Goal: Task Accomplishment & Management: Use online tool/utility

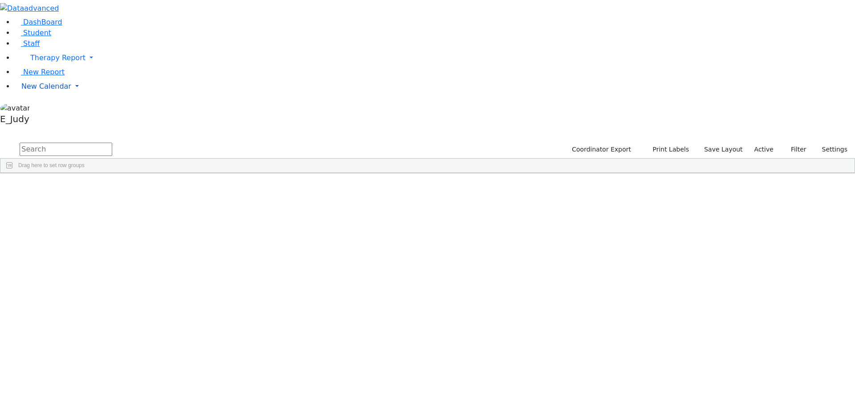
click at [86, 95] on link "New Calendar" at bounding box center [434, 86] width 841 height 18
click at [62, 119] on span "Teacher Report" at bounding box center [47, 114] width 53 height 8
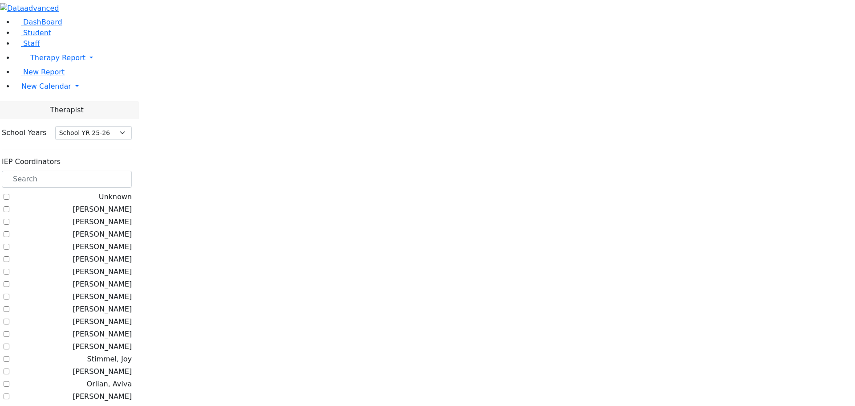
select select "212"
click at [132, 171] on input "text" at bounding box center [67, 179] width 130 height 17
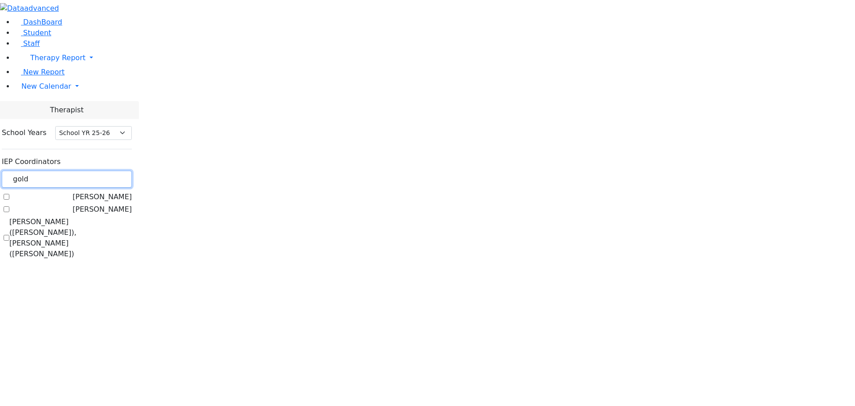
type input "gold"
click at [112, 204] on label "[PERSON_NAME]" at bounding box center [102, 209] width 59 height 11
click at [9, 206] on input "[PERSON_NAME]" at bounding box center [7, 209] width 6 height 6
checkbox input "true"
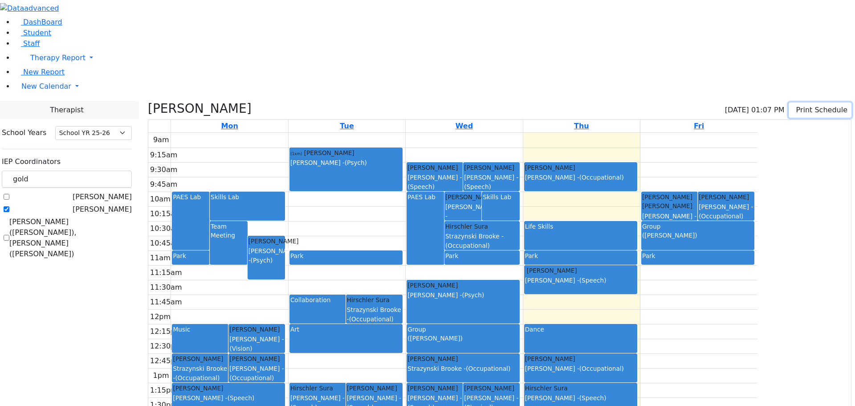
click at [799, 102] on button "Print Schedule" at bounding box center [820, 109] width 63 height 15
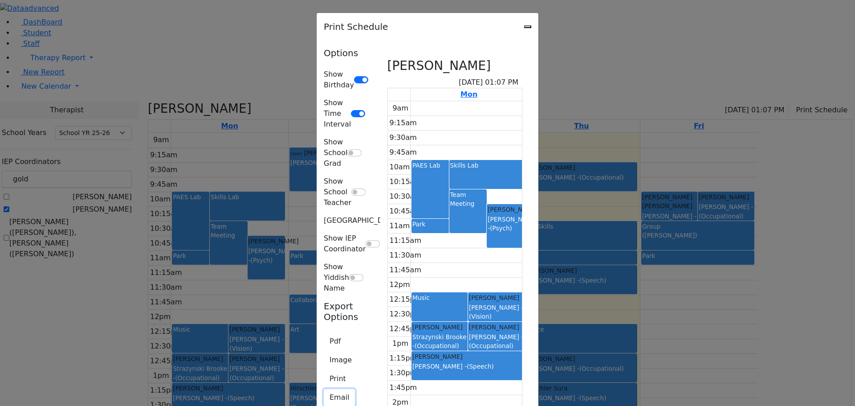
click at [324, 389] on button "Email" at bounding box center [339, 397] width 31 height 17
type textarea "This is schedule for [PERSON_NAME]"
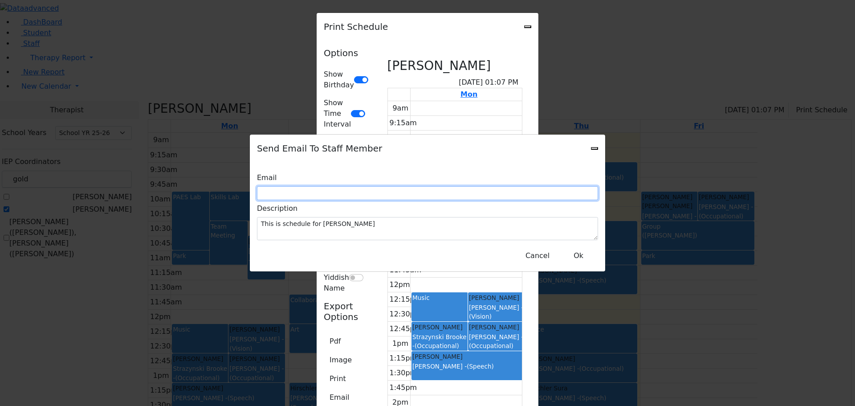
click at [341, 196] on input "text" at bounding box center [427, 193] width 341 height 14
type input "c"
drag, startPoint x: 342, startPoint y: 195, endPoint x: 331, endPoint y: 195, distance: 10.7
click at [331, 195] on input "c" at bounding box center [427, 193] width 341 height 14
type input "[EMAIL_ADDRESS][DOMAIN_NAME]"
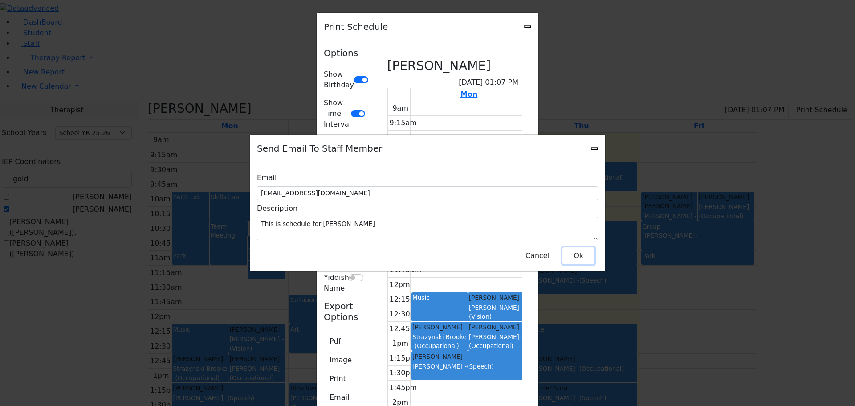
click at [586, 247] on button "Ok" at bounding box center [579, 255] width 32 height 17
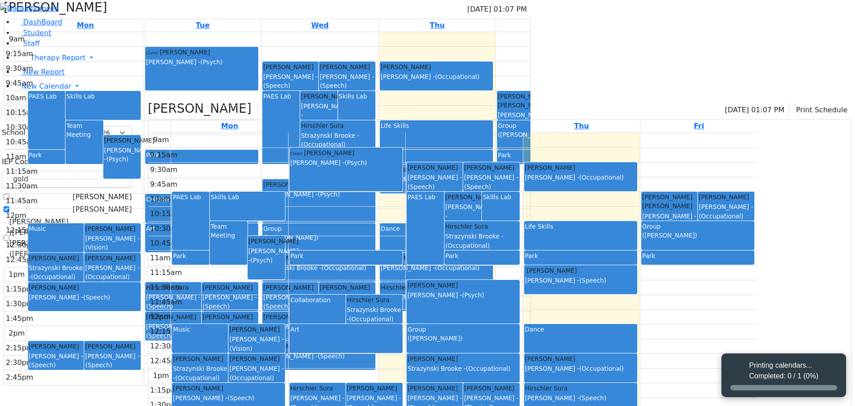
select select "212"
click at [795, 106] on icon "button" at bounding box center [795, 110] width 0 height 8
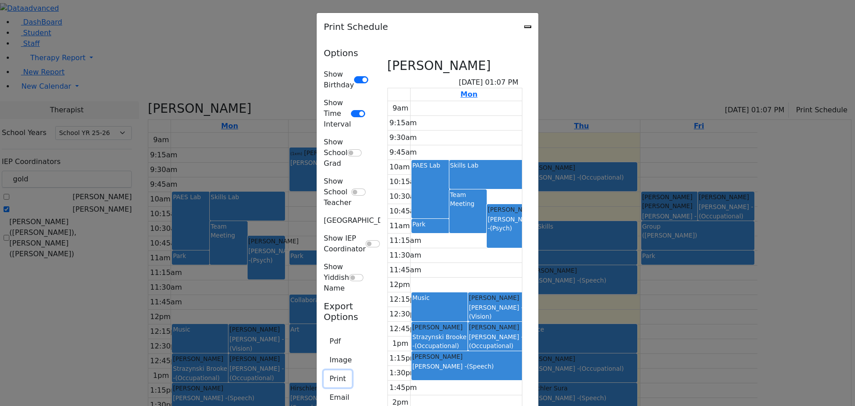
click at [324, 370] on button "Print" at bounding box center [338, 378] width 28 height 17
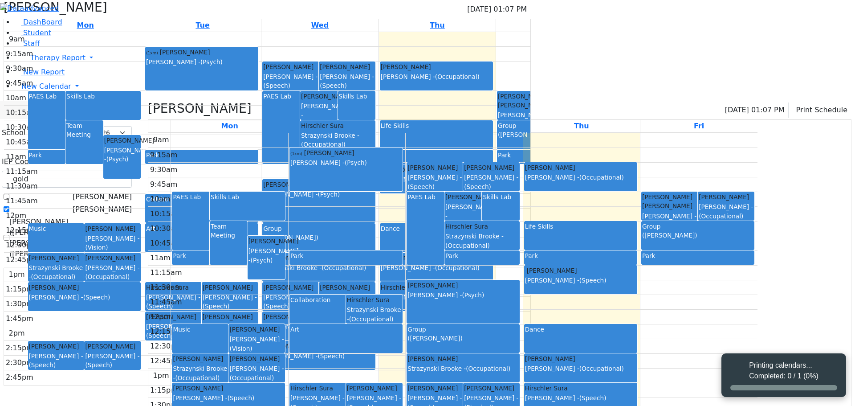
select select "212"
